Goal: Task Accomplishment & Management: Use online tool/utility

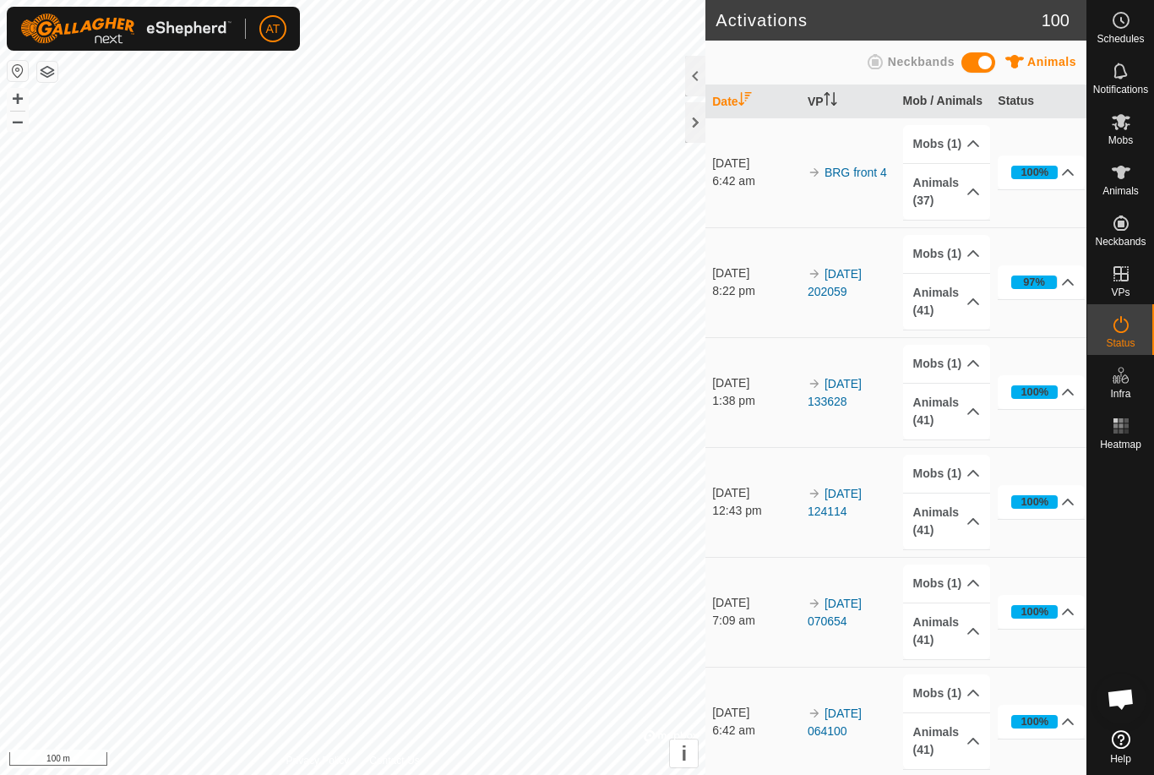
click at [702, 109] on div at bounding box center [695, 122] width 20 height 41
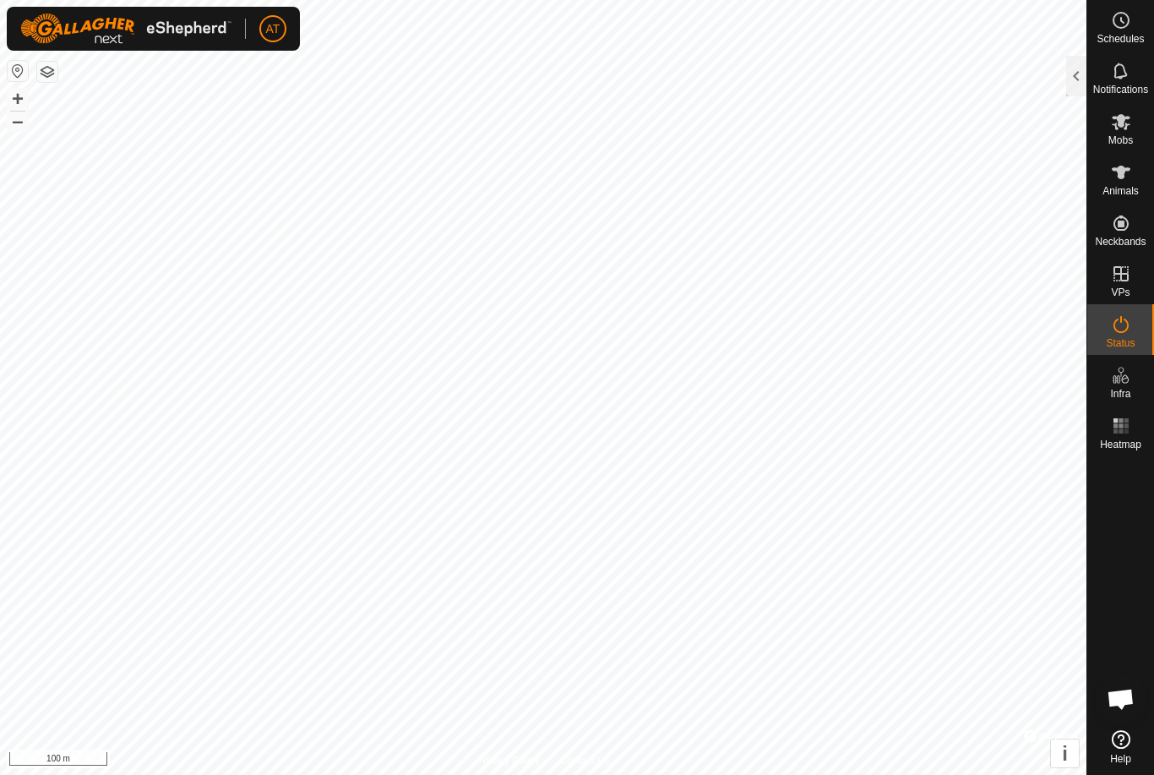
click at [1081, 81] on div at bounding box center [1076, 76] width 20 height 41
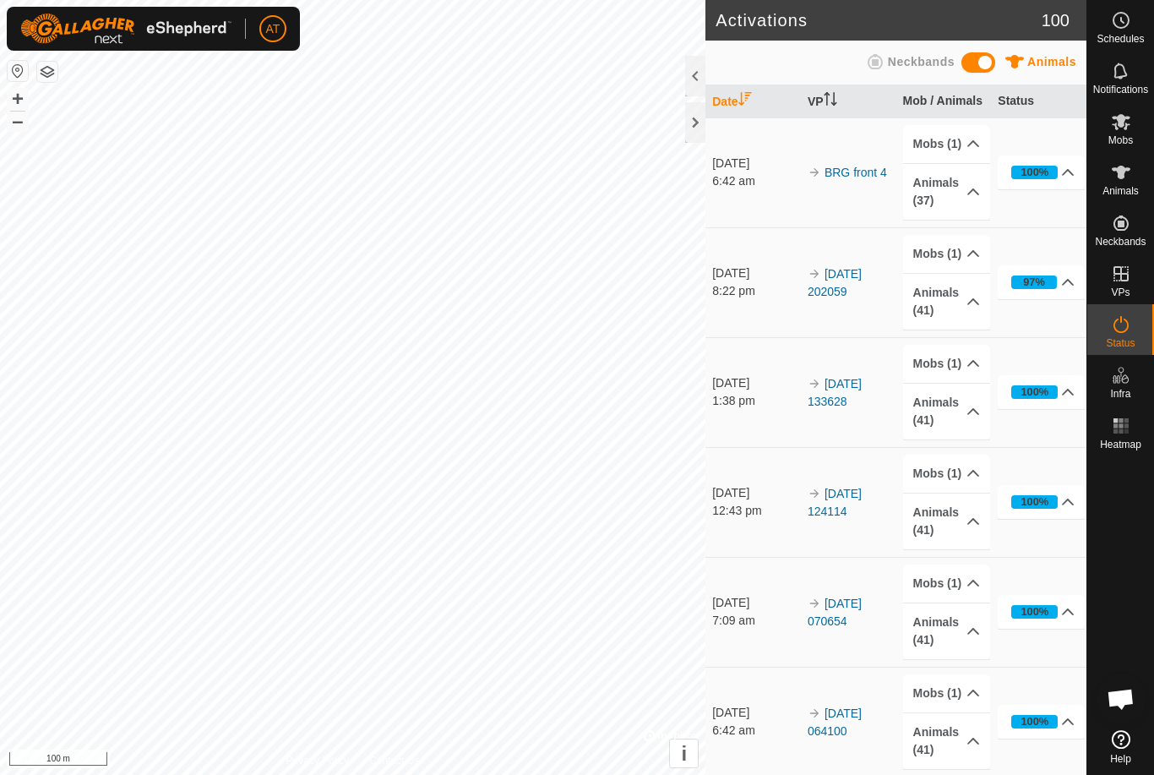
click at [692, 81] on div at bounding box center [695, 76] width 20 height 41
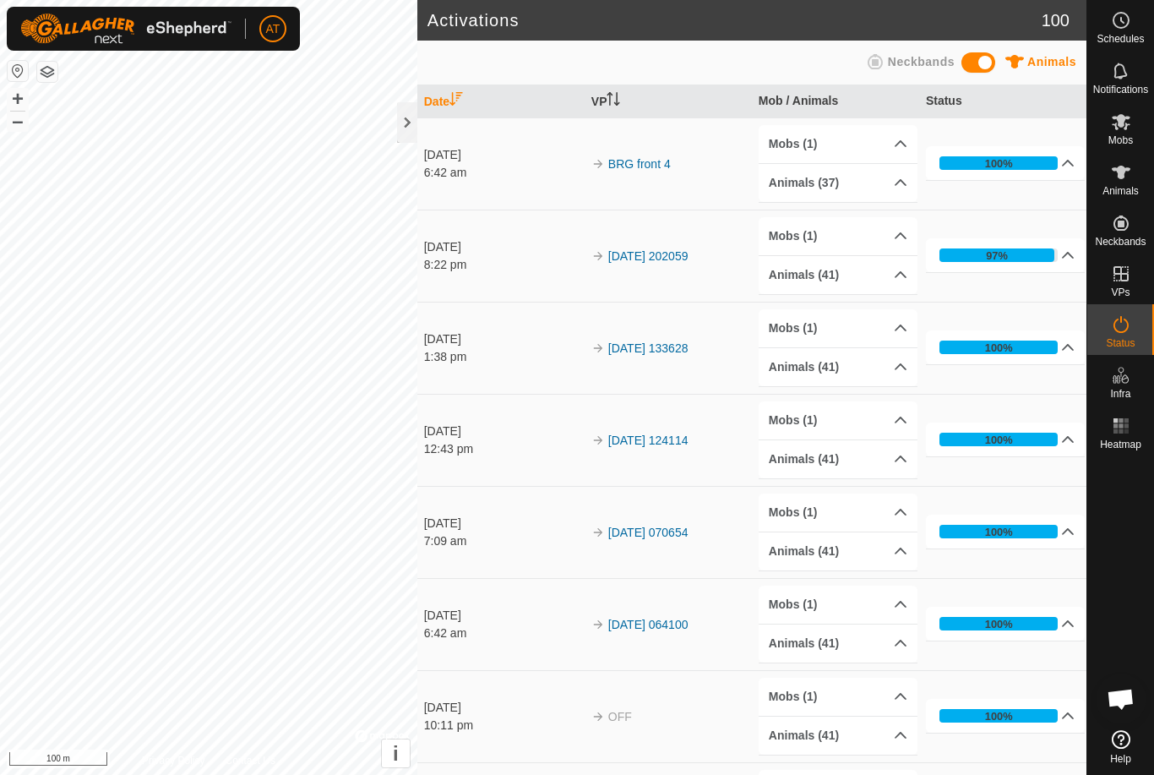
click at [397, 105] on div at bounding box center [407, 122] width 20 height 41
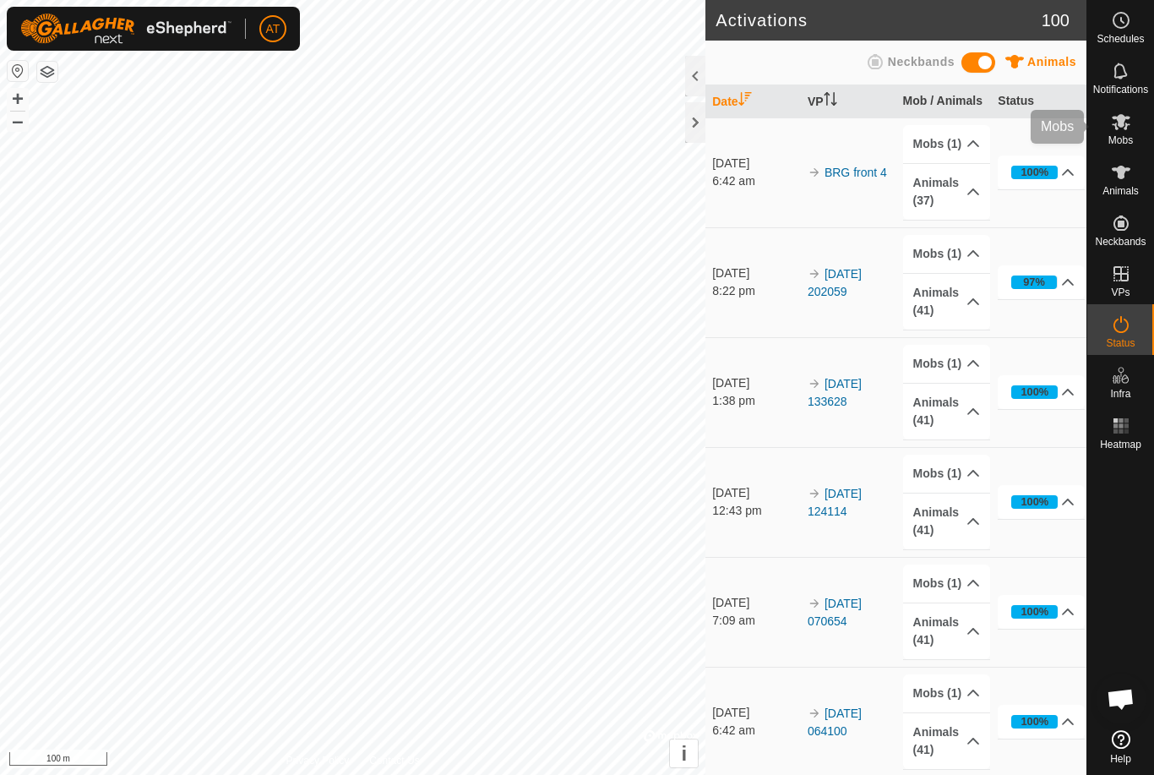
click at [1114, 135] on span "Mobs" at bounding box center [1120, 140] width 25 height 10
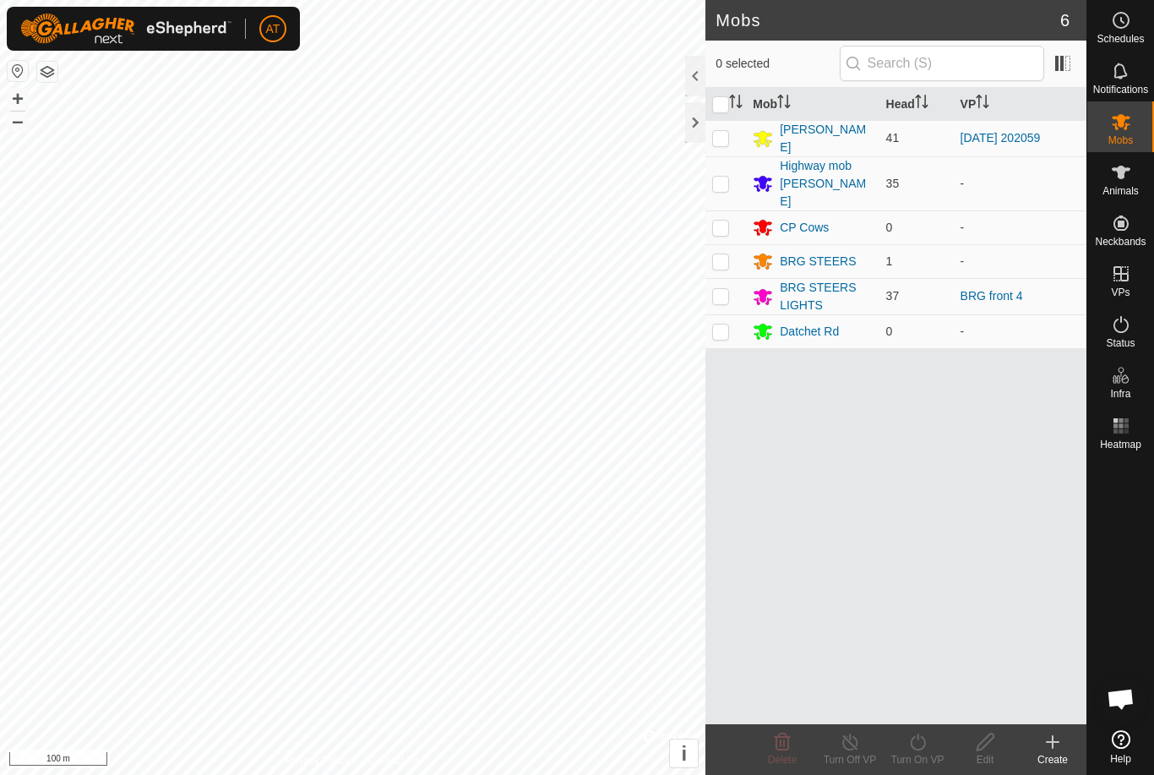
click at [722, 134] on p-checkbox at bounding box center [720, 138] width 17 height 14
checkbox input "true"
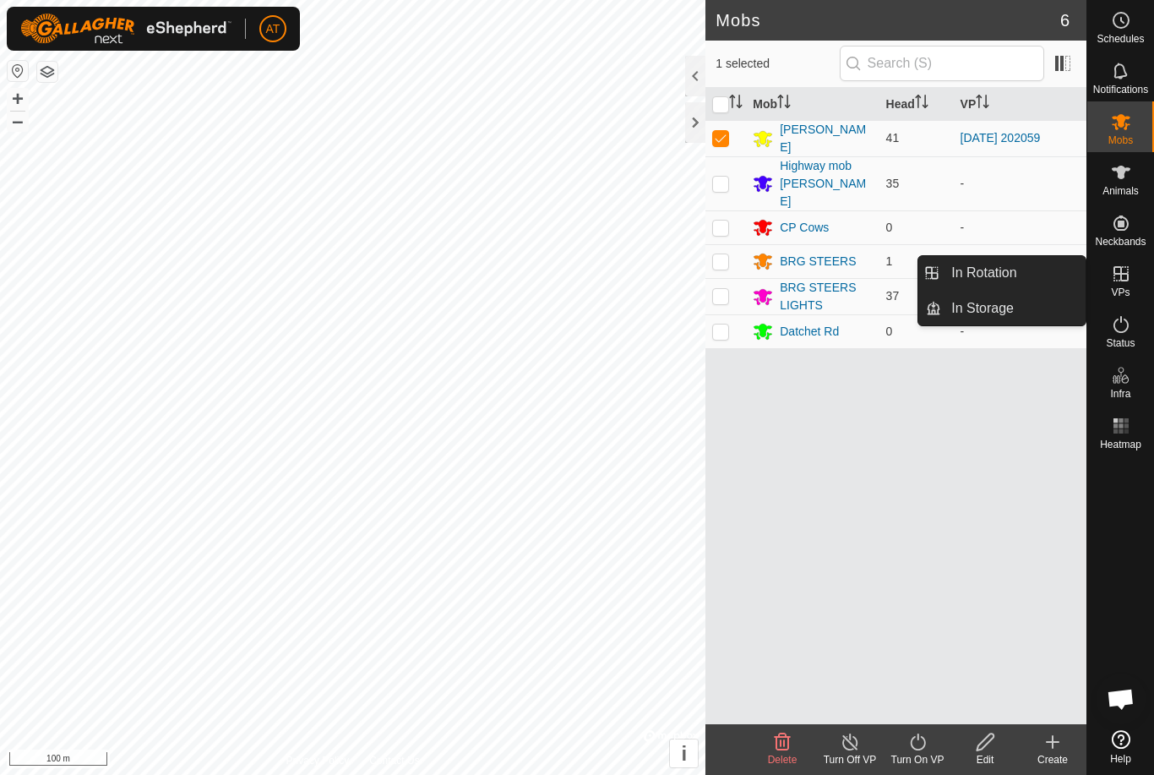
click at [989, 317] on span "In Storage" at bounding box center [982, 308] width 63 height 20
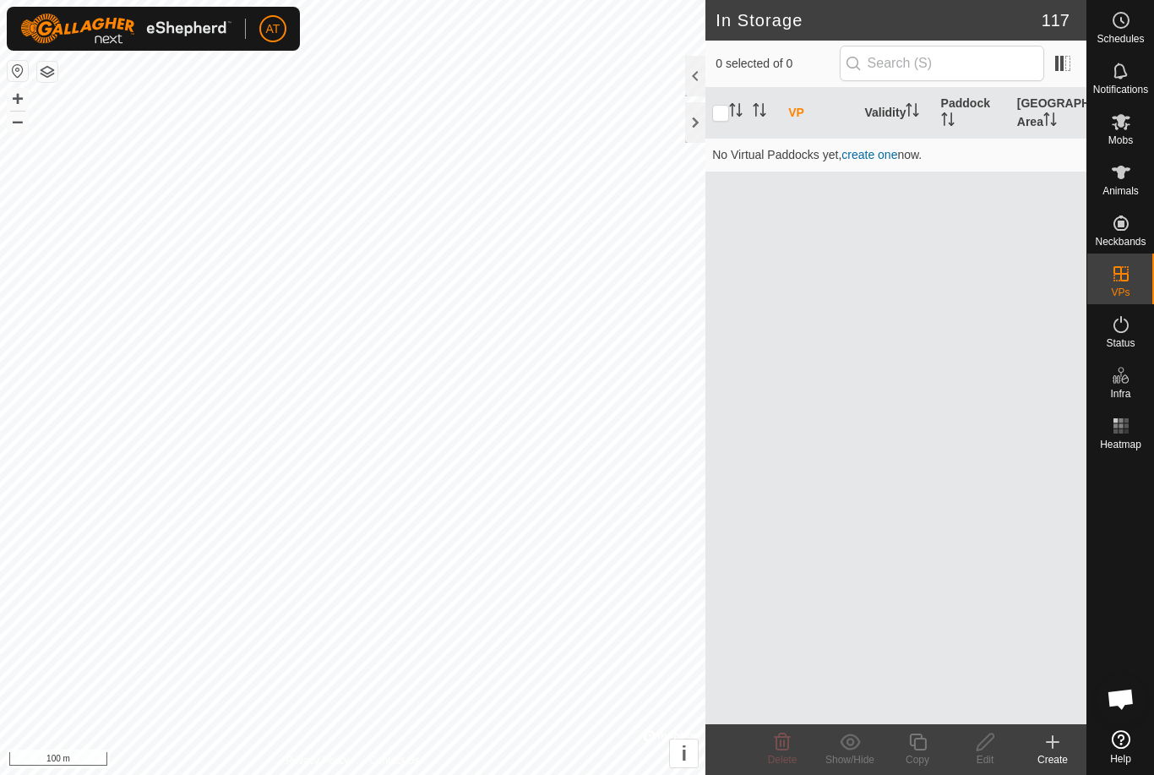
click at [1059, 746] on icon at bounding box center [1053, 742] width 20 height 20
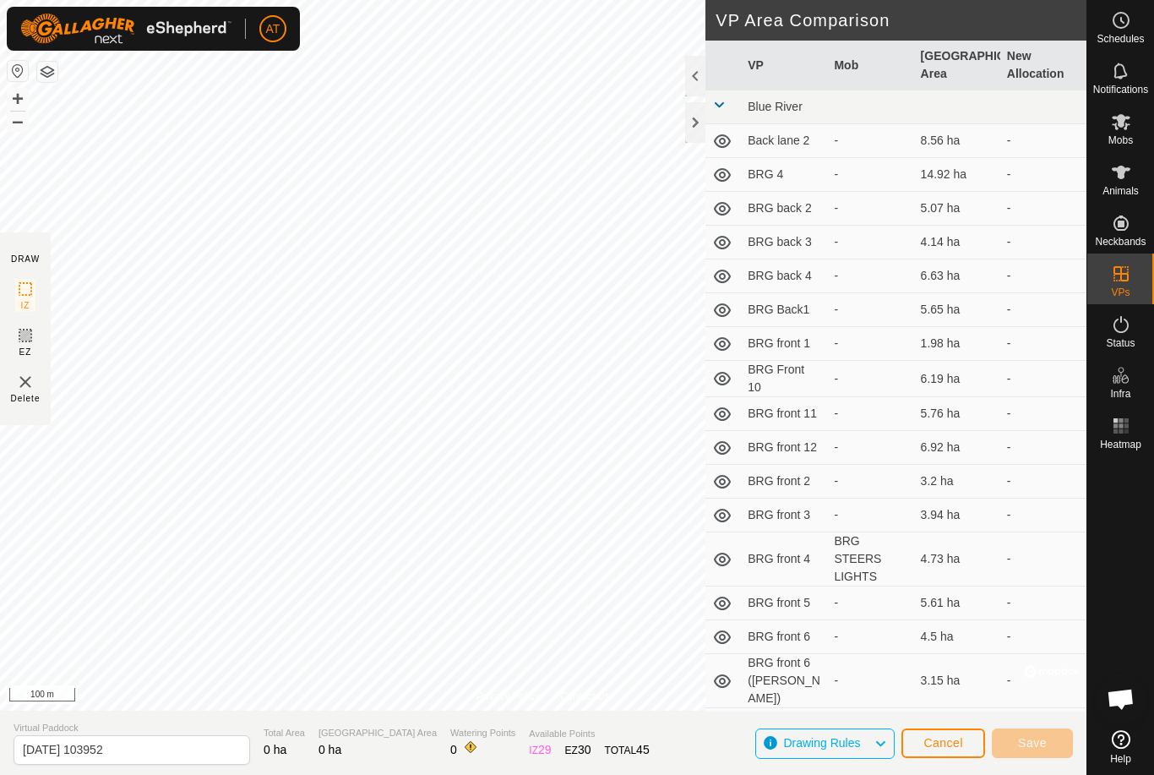
click at [697, 125] on div at bounding box center [695, 122] width 20 height 41
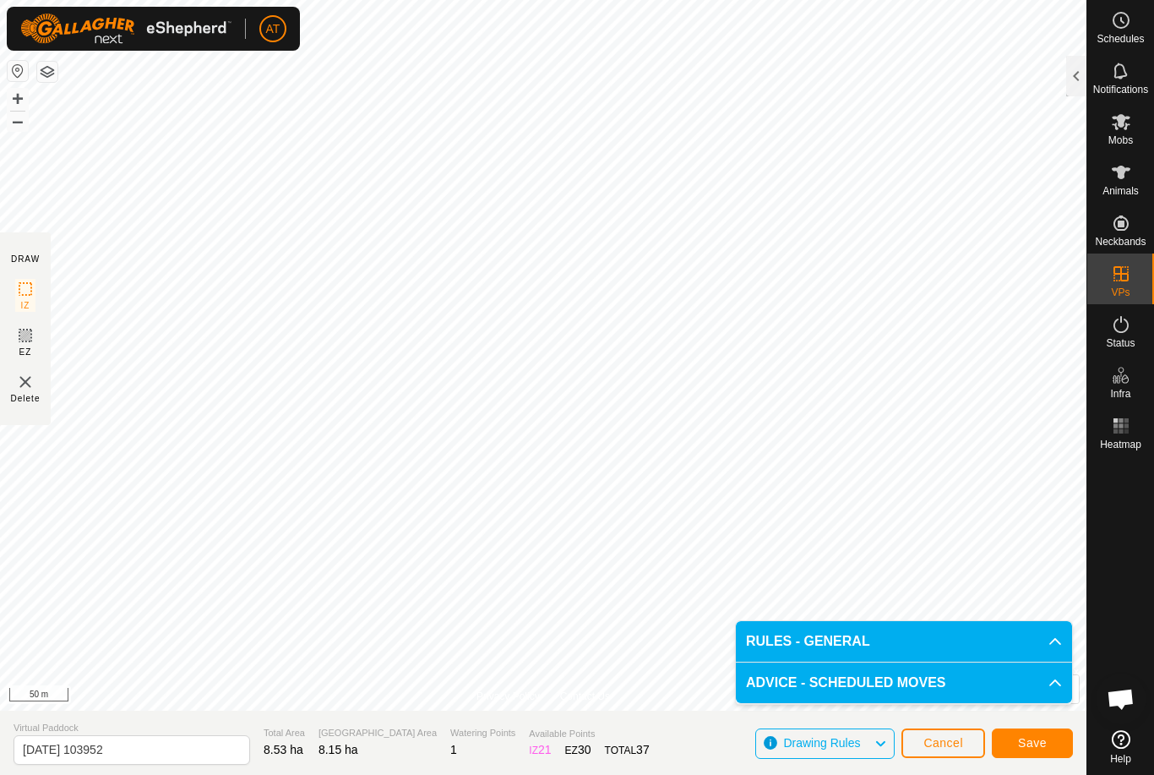
click at [1037, 738] on span "Save" at bounding box center [1032, 743] width 29 height 14
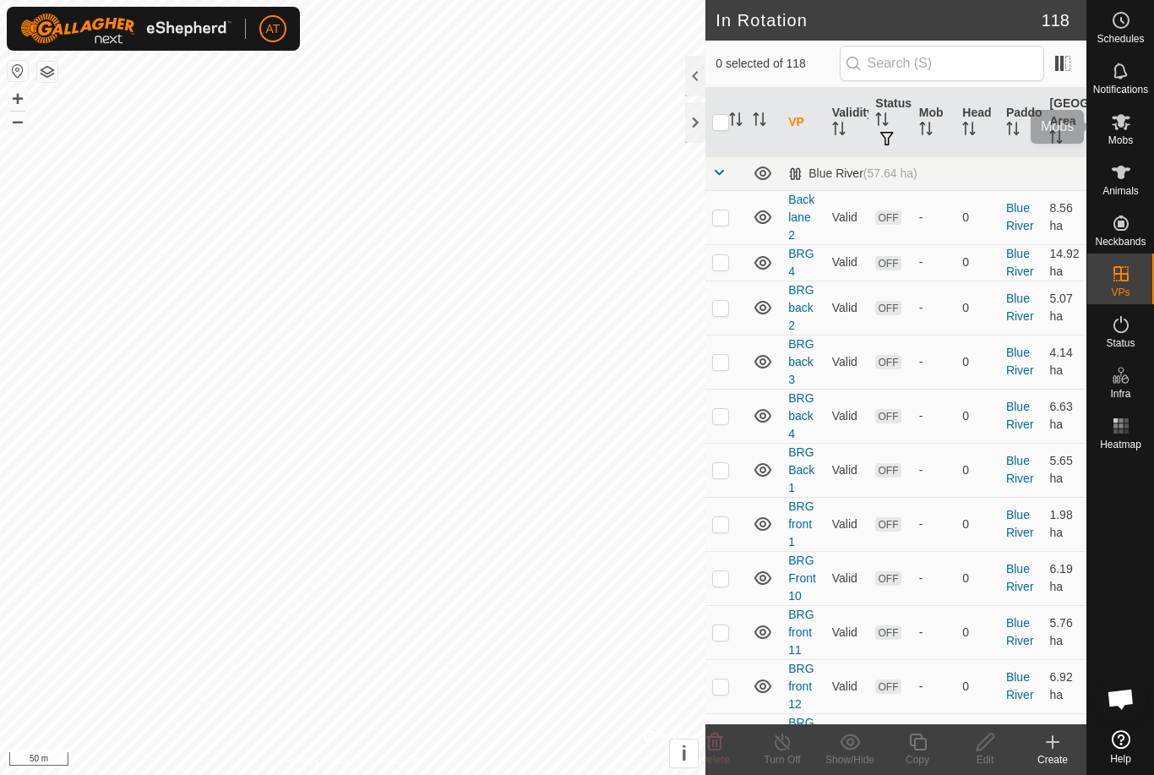
click at [1125, 122] on icon at bounding box center [1121, 122] width 20 height 20
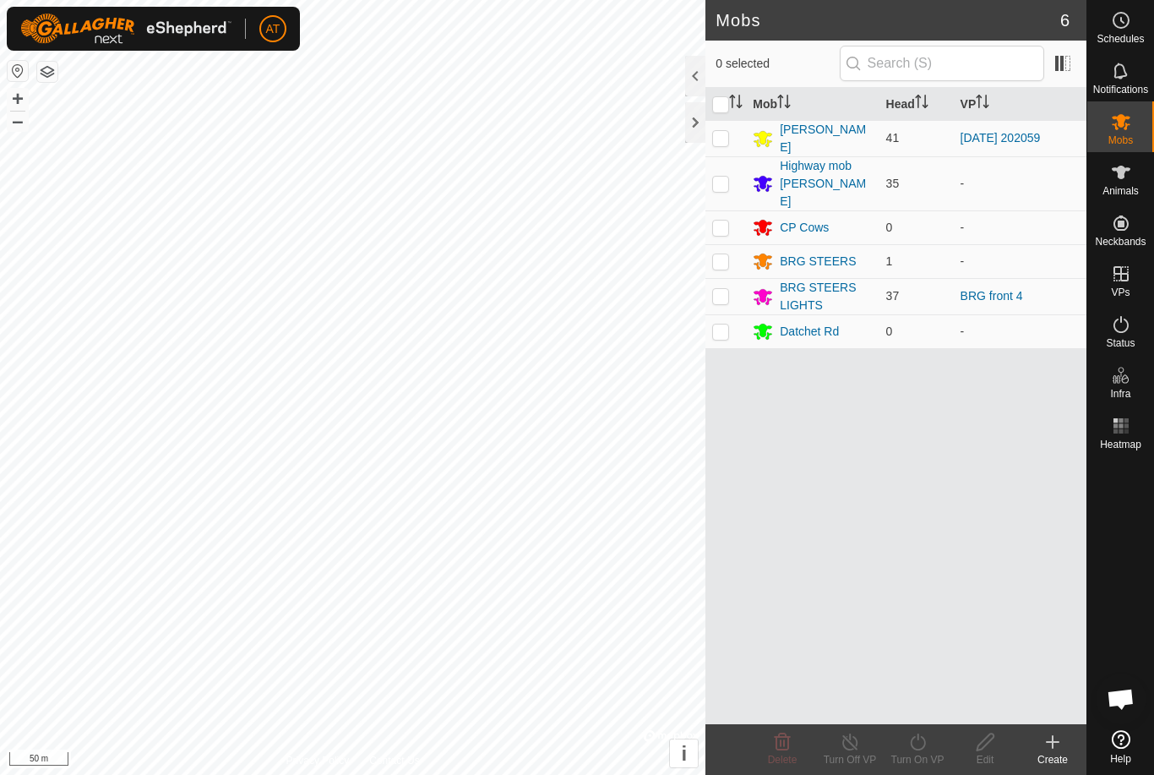
click at [722, 131] on p-checkbox at bounding box center [720, 138] width 17 height 14
checkbox input "true"
click at [928, 740] on turn-on-svg-icon at bounding box center [918, 742] width 68 height 20
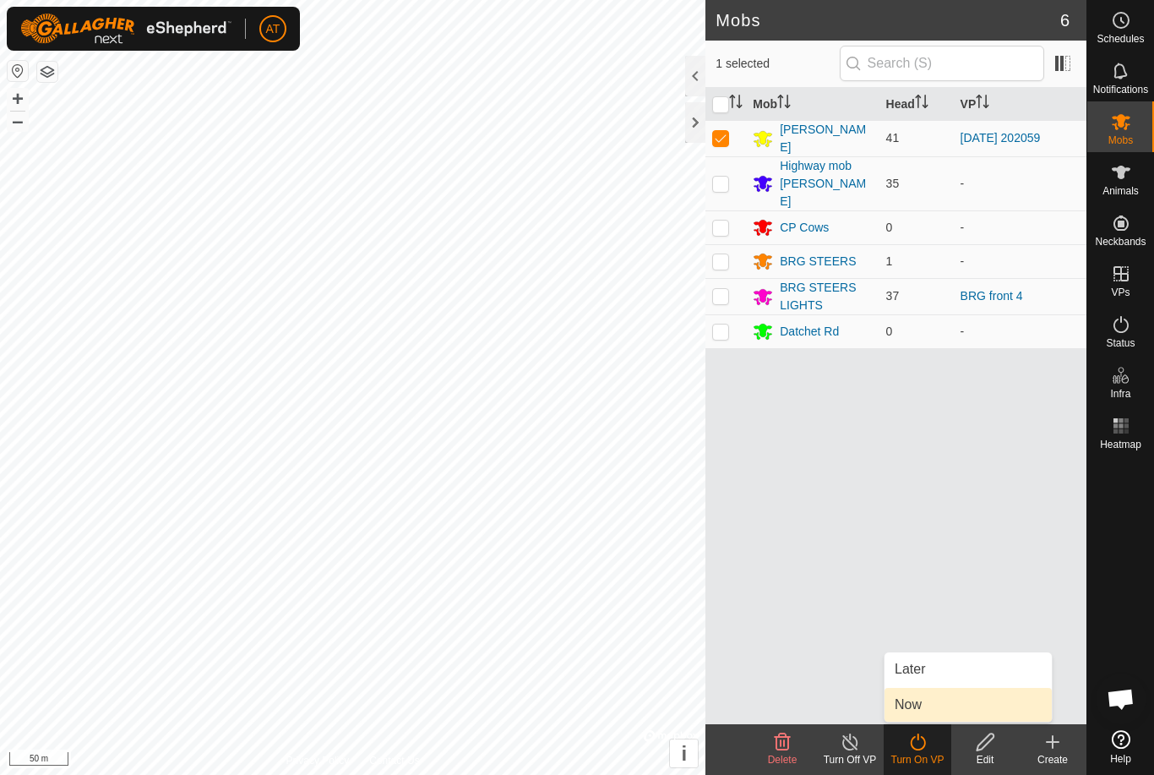
click at [919, 707] on span "Now" at bounding box center [908, 704] width 27 height 20
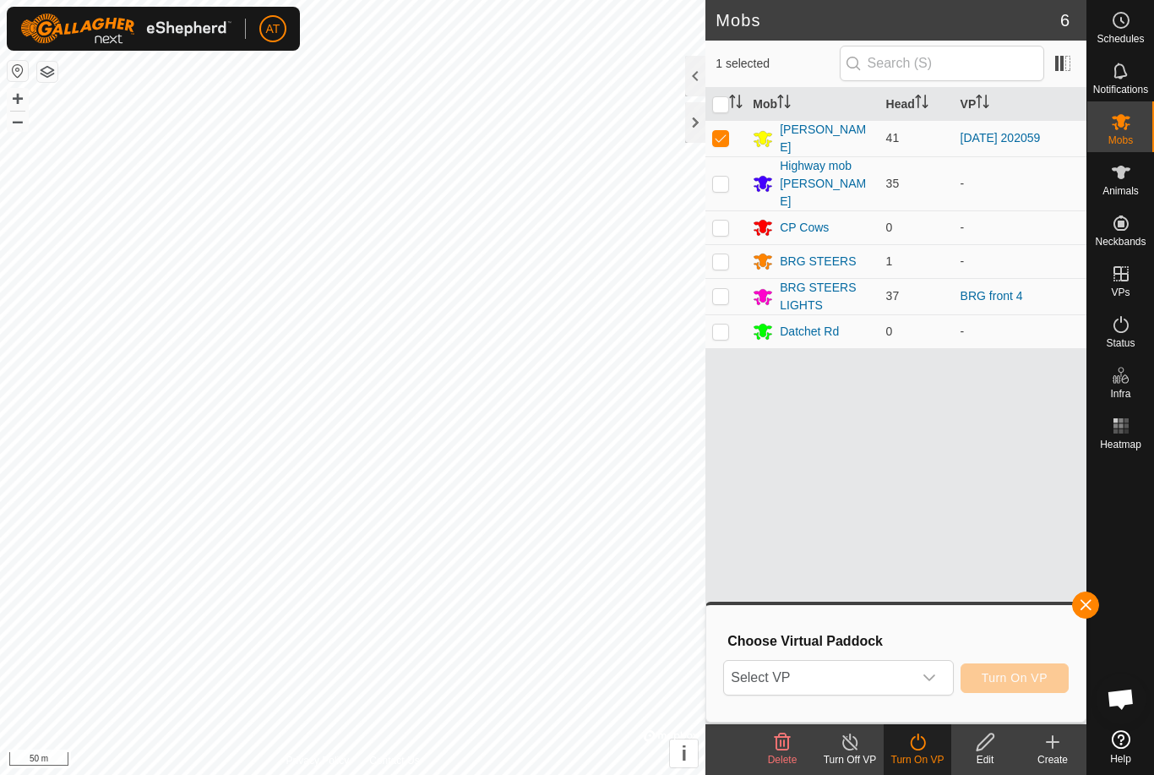
click at [858, 689] on span "Select VP" at bounding box center [818, 678] width 188 height 34
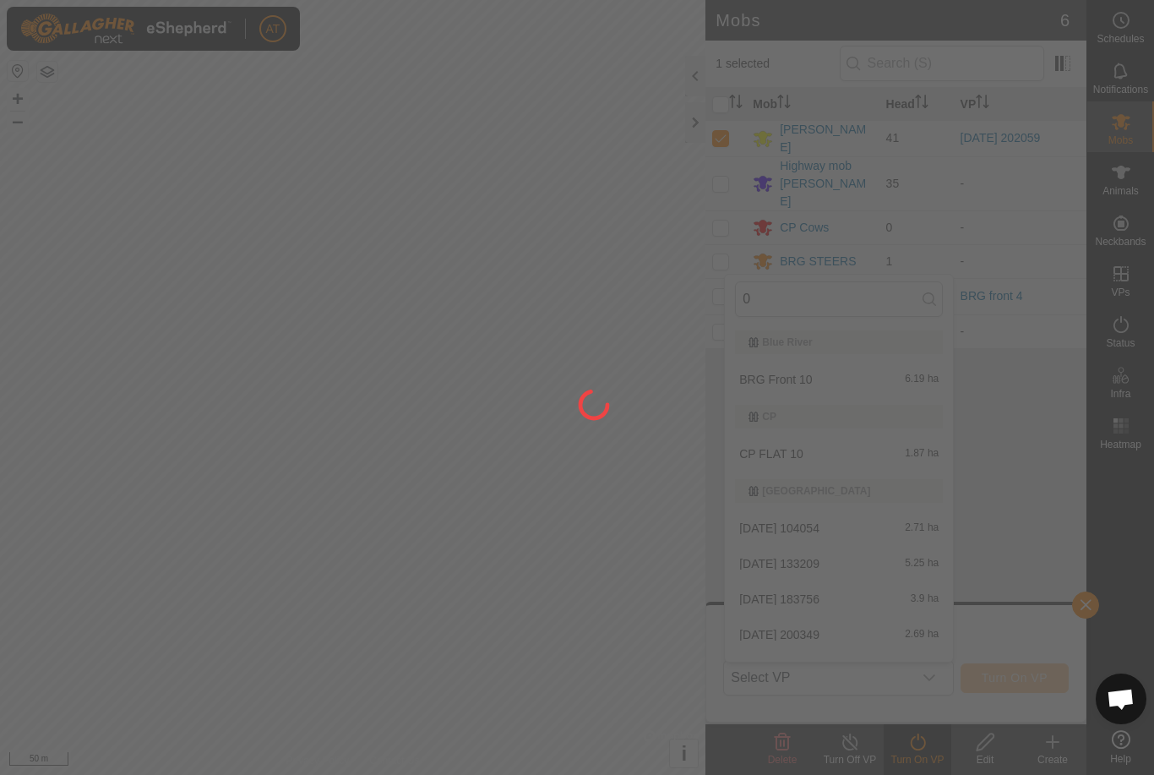
type input "03"
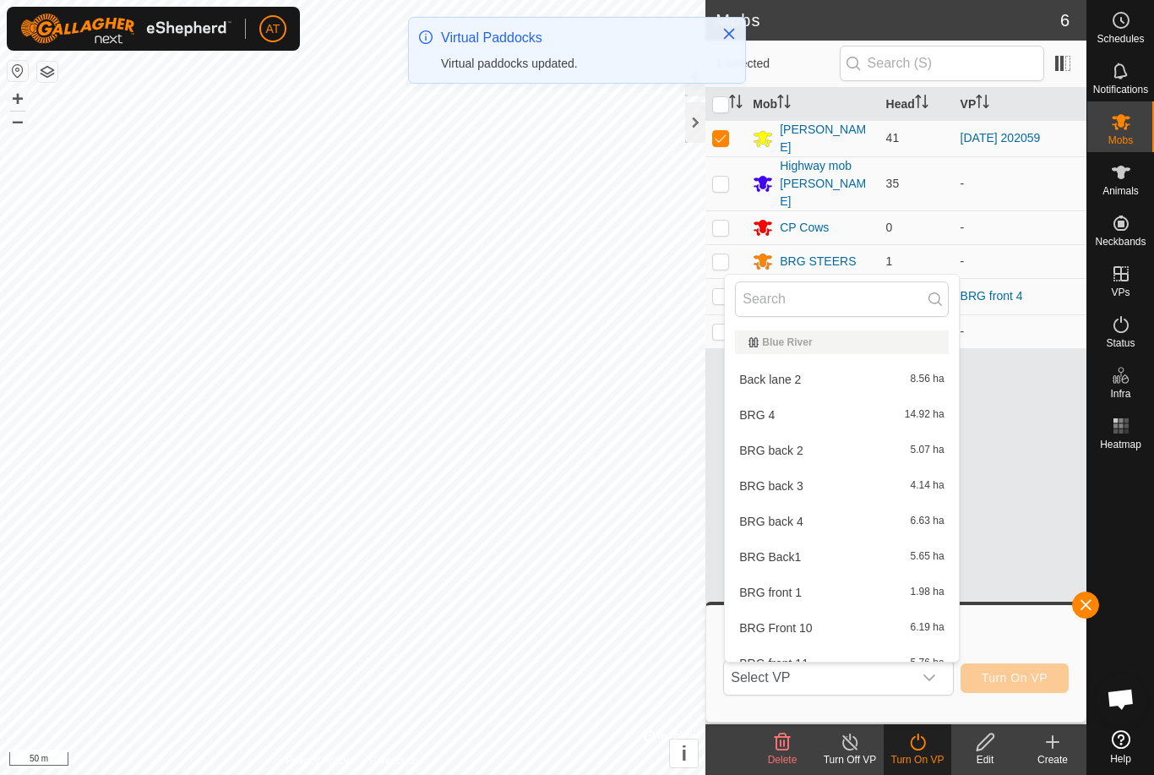
type input "9"
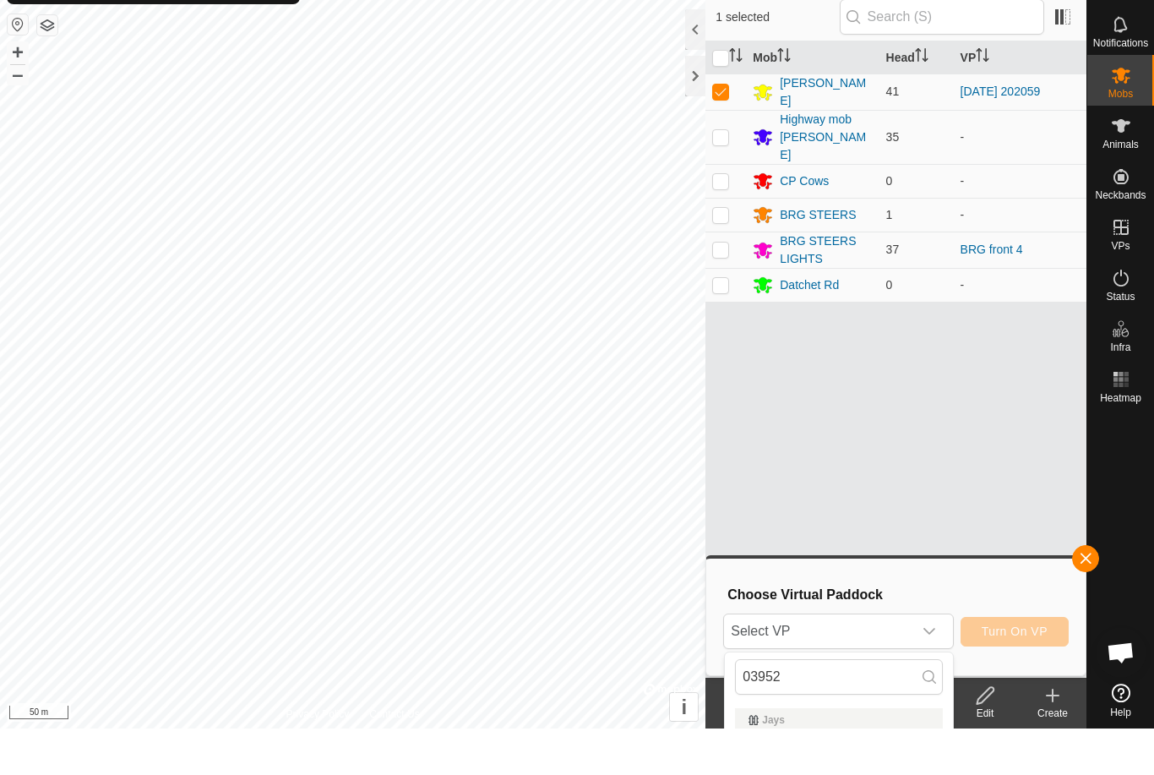
scroll to position [46, 0]
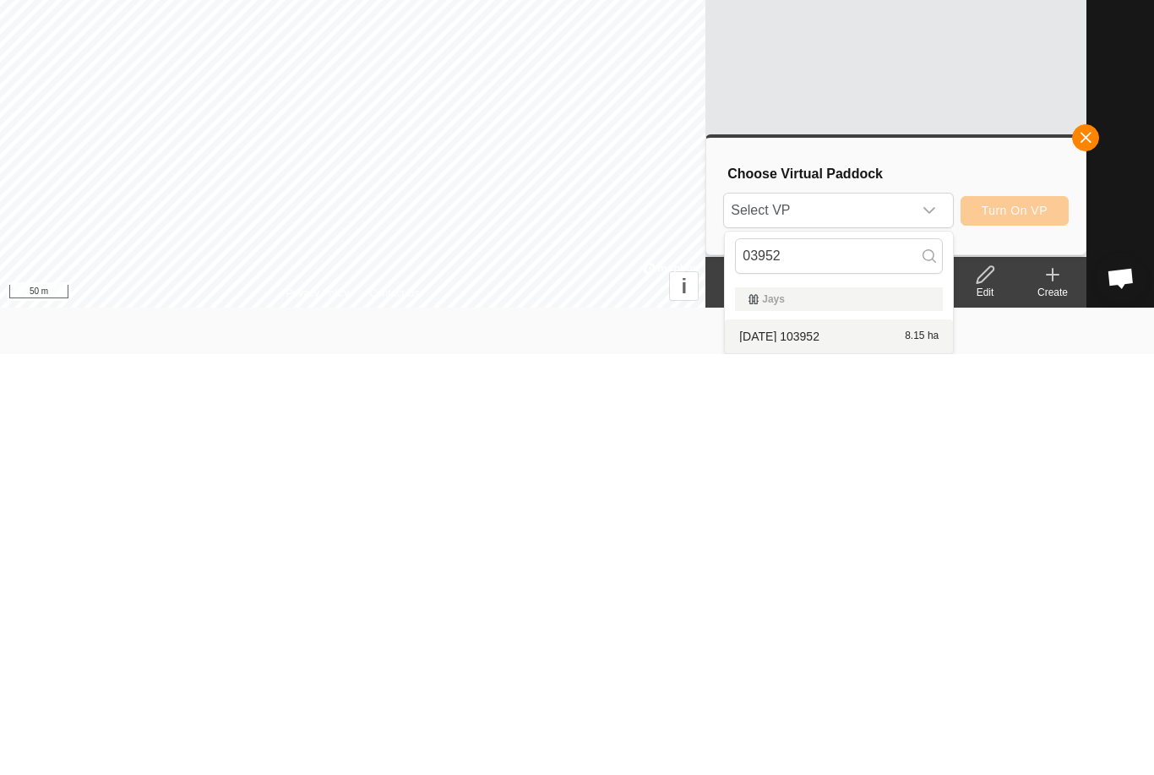
type input "03952"
click at [830, 747] on div "[DATE] 103952 8.15 ha" at bounding box center [839, 757] width 208 height 20
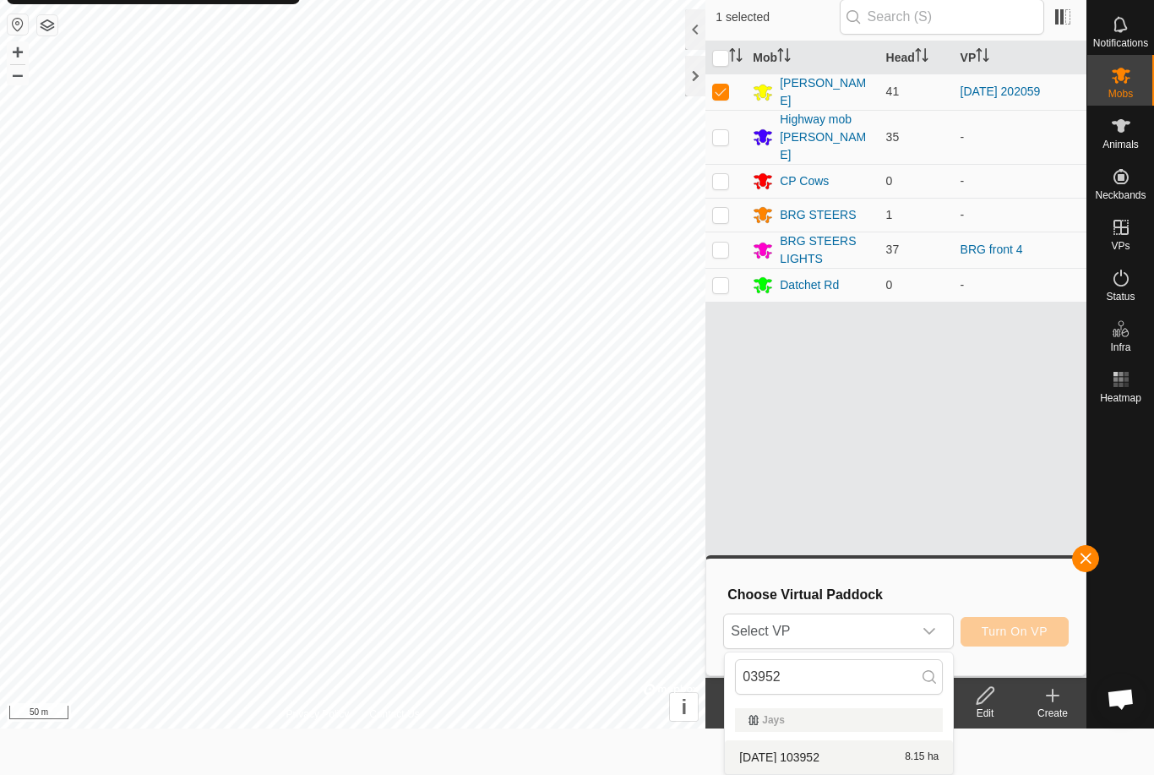
scroll to position [0, 0]
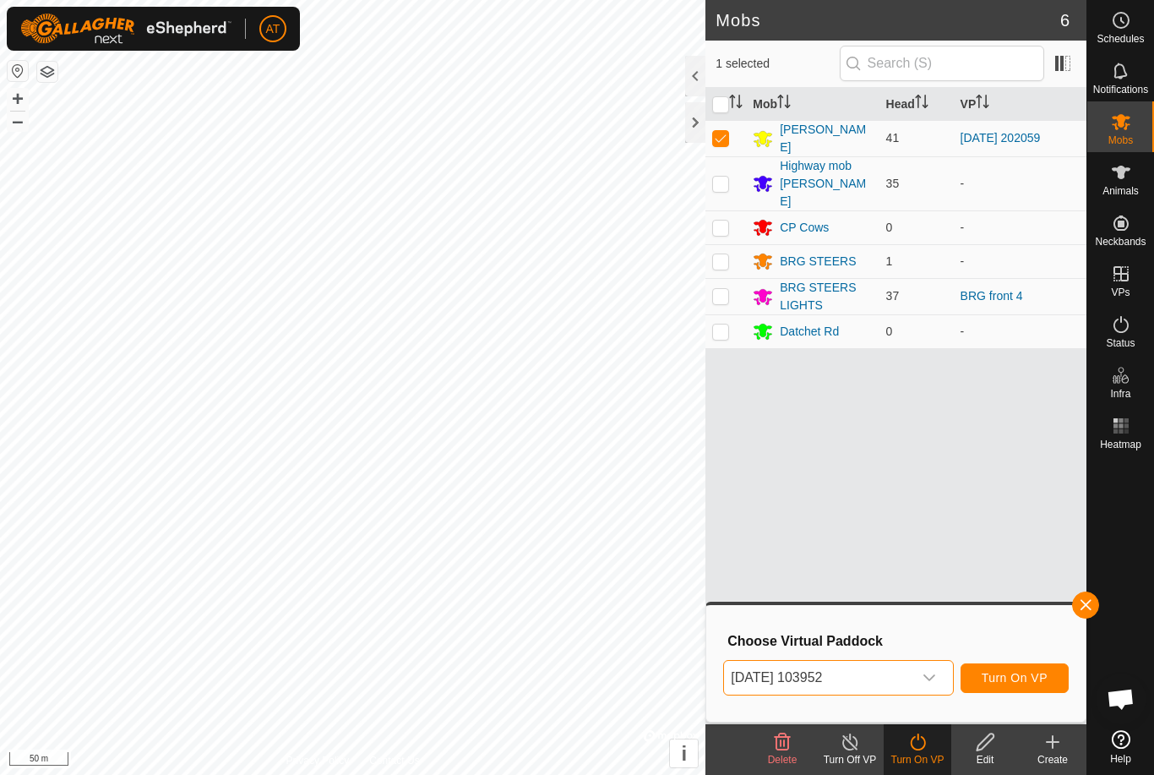
click at [1022, 678] on span "Turn On VP" at bounding box center [1015, 678] width 66 height 14
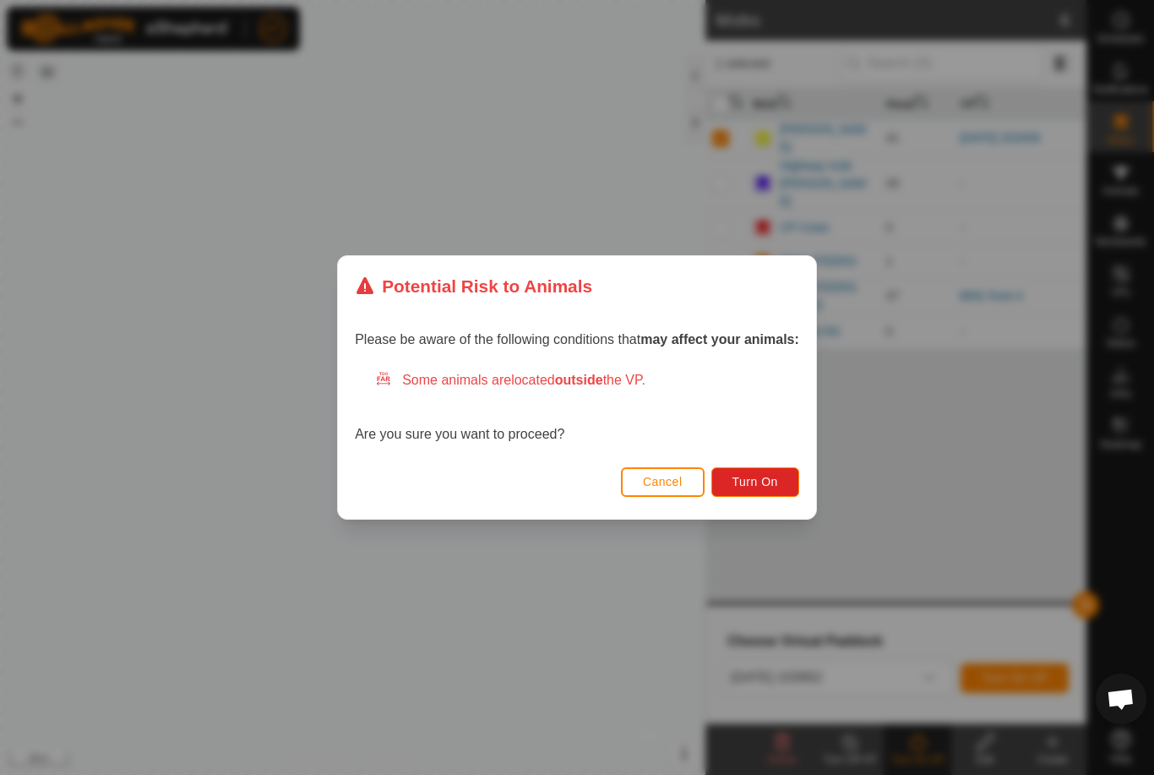
click at [760, 471] on button "Turn On" at bounding box center [755, 482] width 88 height 30
